Goal: Transaction & Acquisition: Purchase product/service

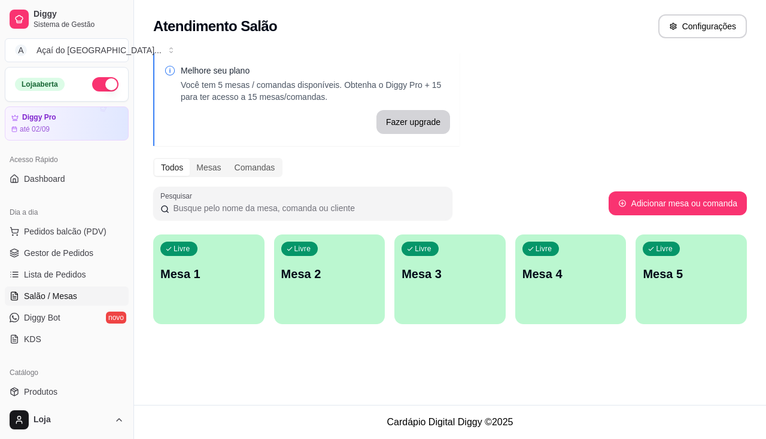
click at [407, 299] on div "Livre Mesa 3" at bounding box center [449, 271] width 111 height 75
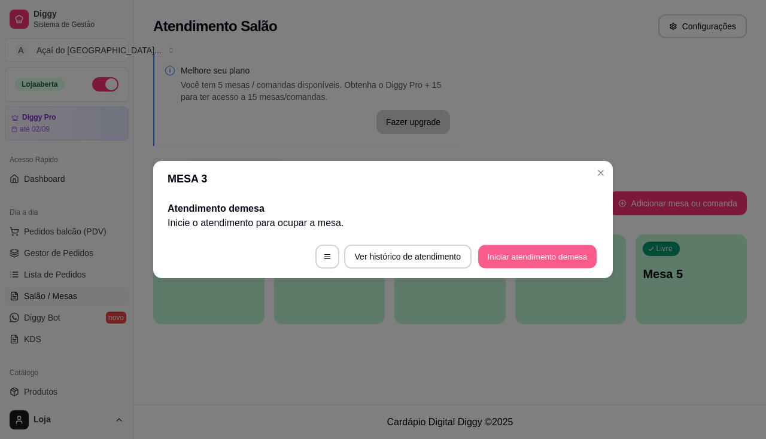
click at [568, 265] on button "Iniciar atendimento de mesa" at bounding box center [537, 256] width 118 height 23
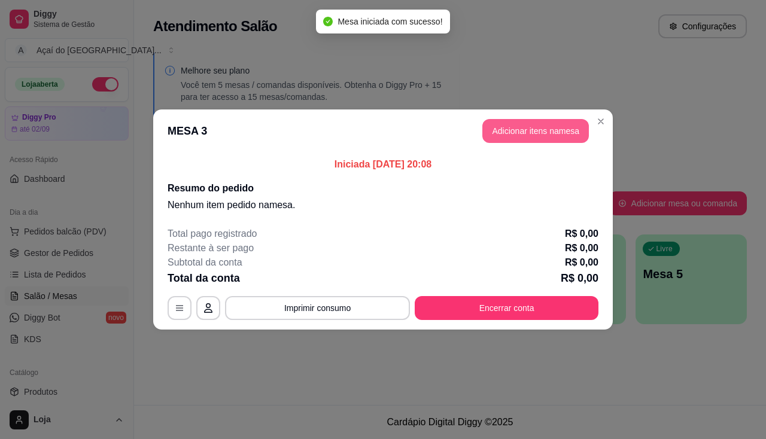
click at [520, 129] on button "Adicionar itens na mesa" at bounding box center [535, 131] width 106 height 24
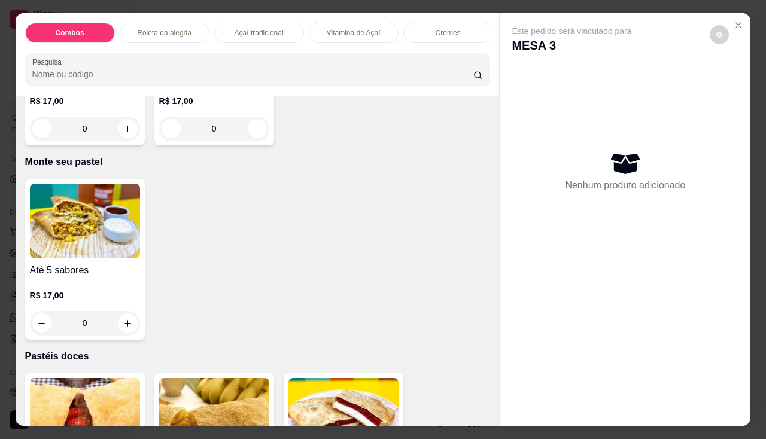
scroll to position [2692, 0]
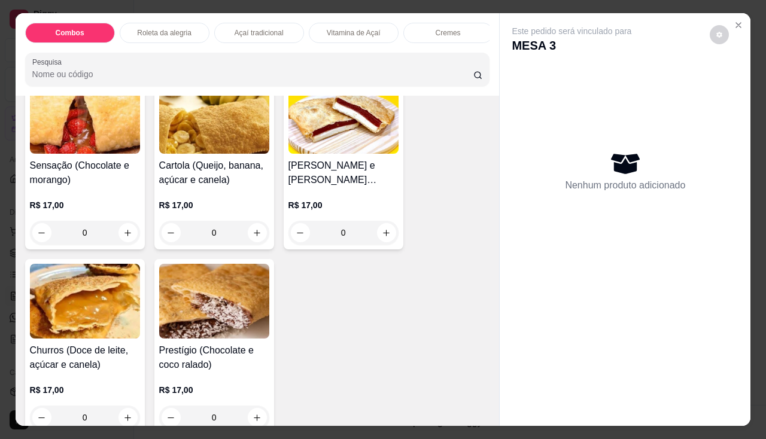
click at [254, 239] on div "0" at bounding box center [214, 233] width 110 height 24
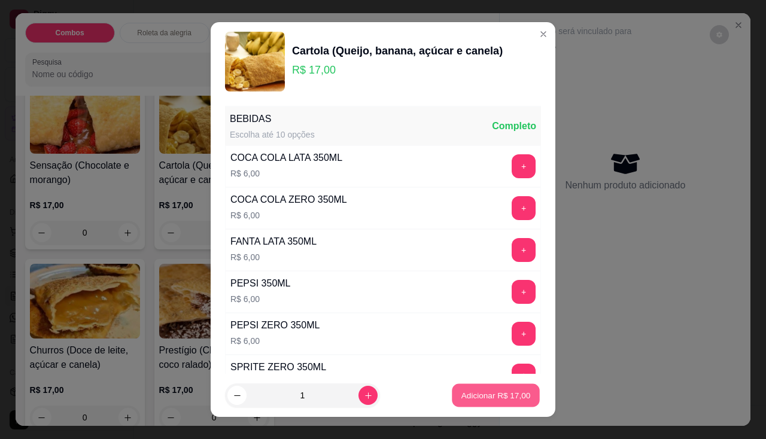
click at [508, 392] on p "Adicionar R$ 17,00" at bounding box center [495, 395] width 69 height 11
type input "1"
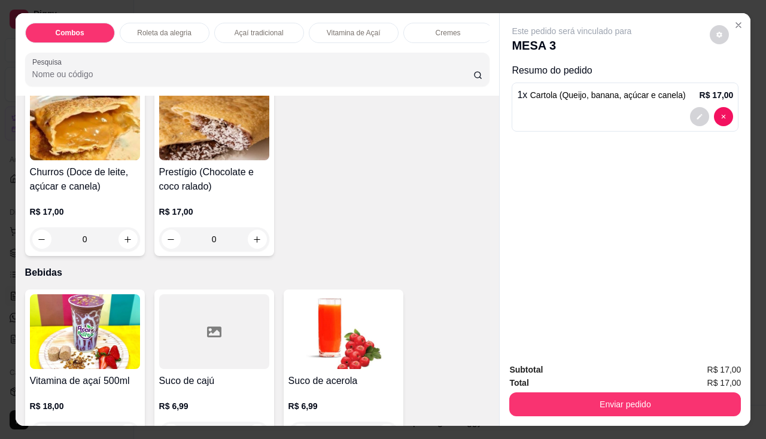
scroll to position [2991, 0]
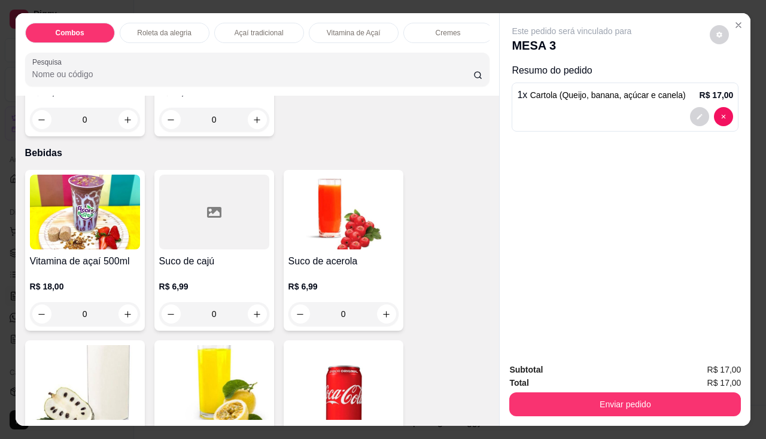
click at [128, 319] on div "0" at bounding box center [85, 314] width 110 height 24
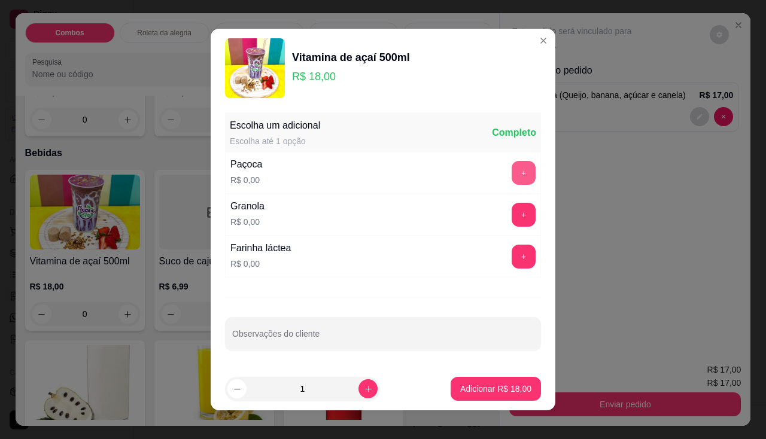
click at [511, 179] on button "+" at bounding box center [523, 173] width 24 height 24
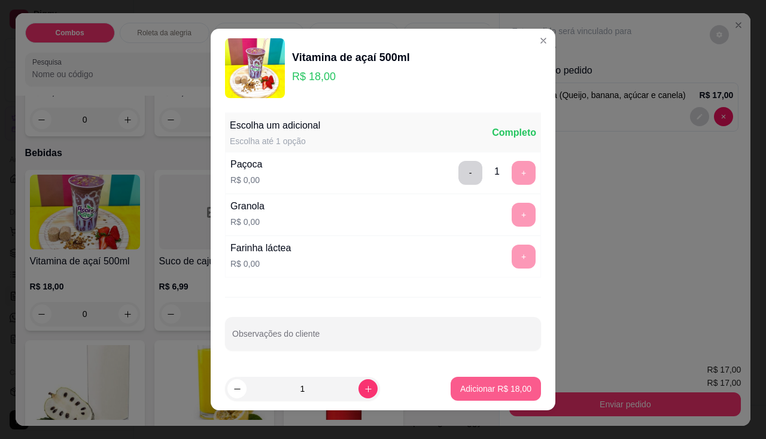
click at [499, 396] on button "Adicionar R$ 18,00" at bounding box center [495, 389] width 90 height 24
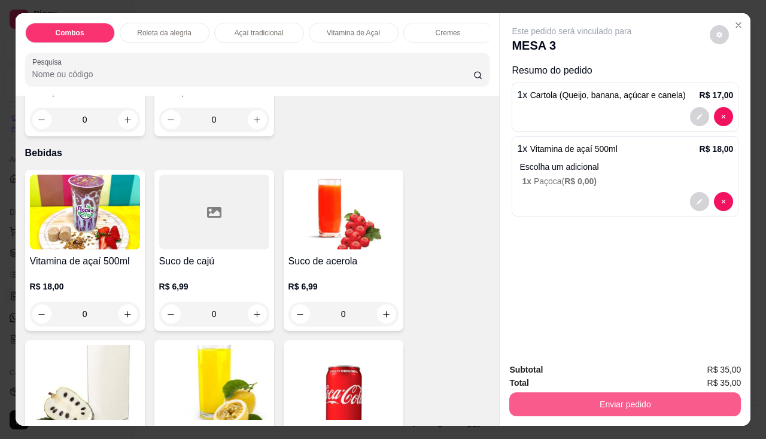
click at [572, 404] on button "Enviar pedido" at bounding box center [625, 404] width 232 height 24
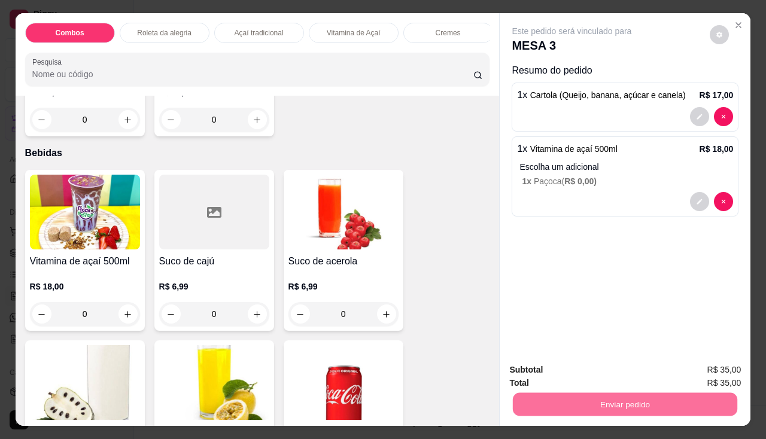
click at [568, 370] on button "Não registrar e enviar pedido" at bounding box center [585, 371] width 124 height 23
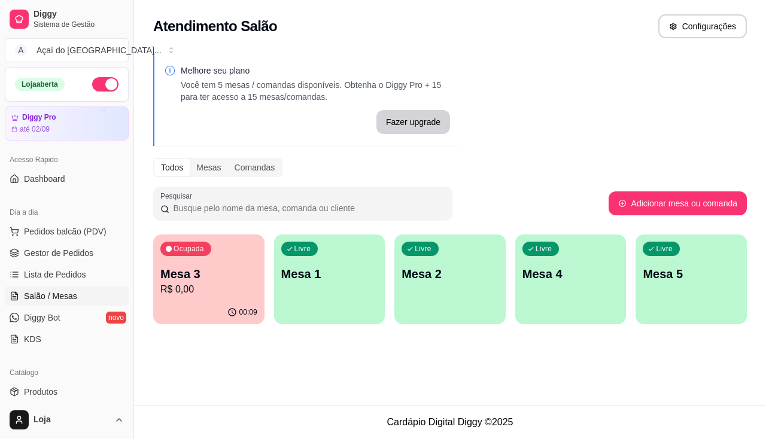
click at [217, 295] on p "R$ 0,00" at bounding box center [208, 289] width 97 height 14
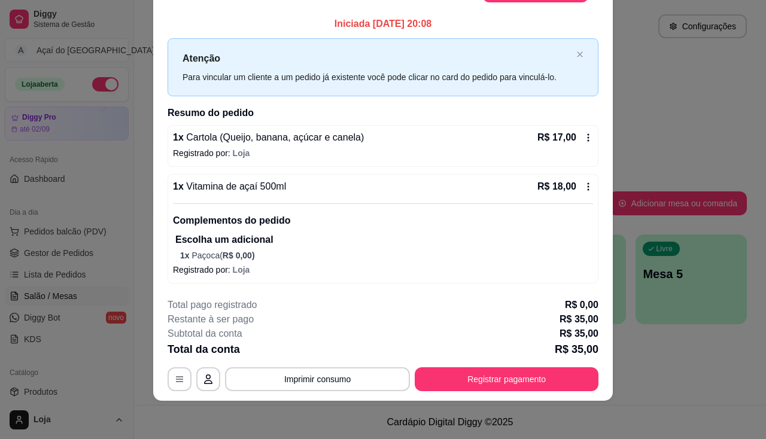
scroll to position [0, 0]
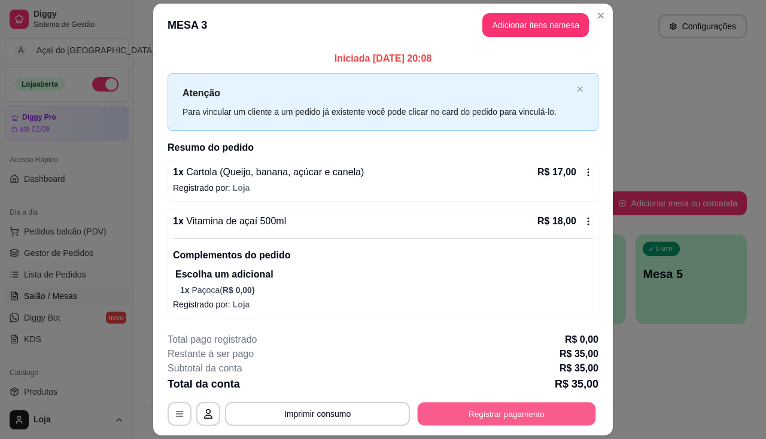
click at [507, 412] on button "Registrar pagamento" at bounding box center [507, 414] width 178 height 23
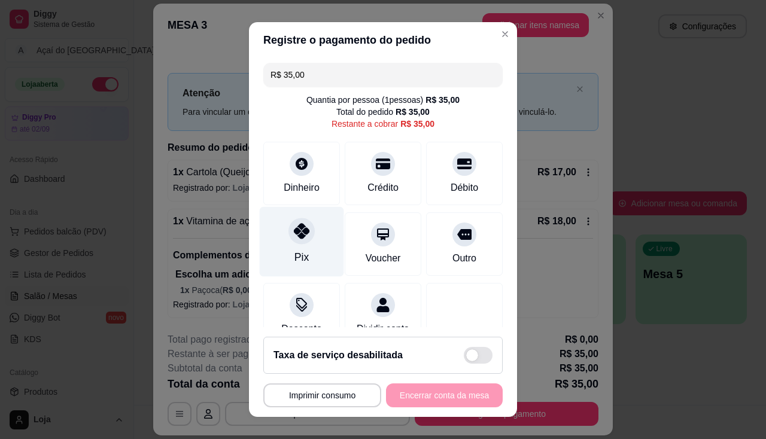
click at [303, 254] on div "Pix" at bounding box center [302, 241] width 84 height 70
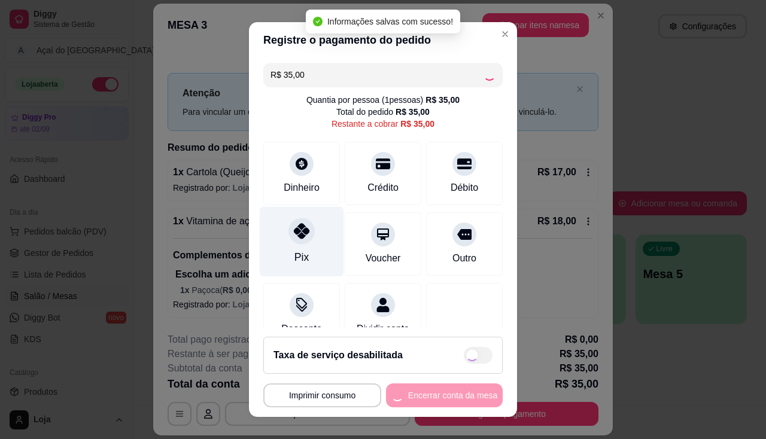
type input "R$ 0,00"
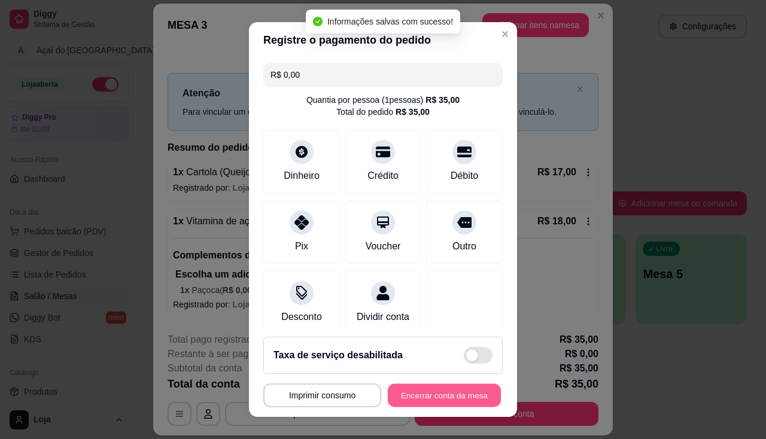
click at [456, 396] on button "Encerrar conta da mesa" at bounding box center [444, 395] width 113 height 23
